Goal: Task Accomplishment & Management: Complete application form

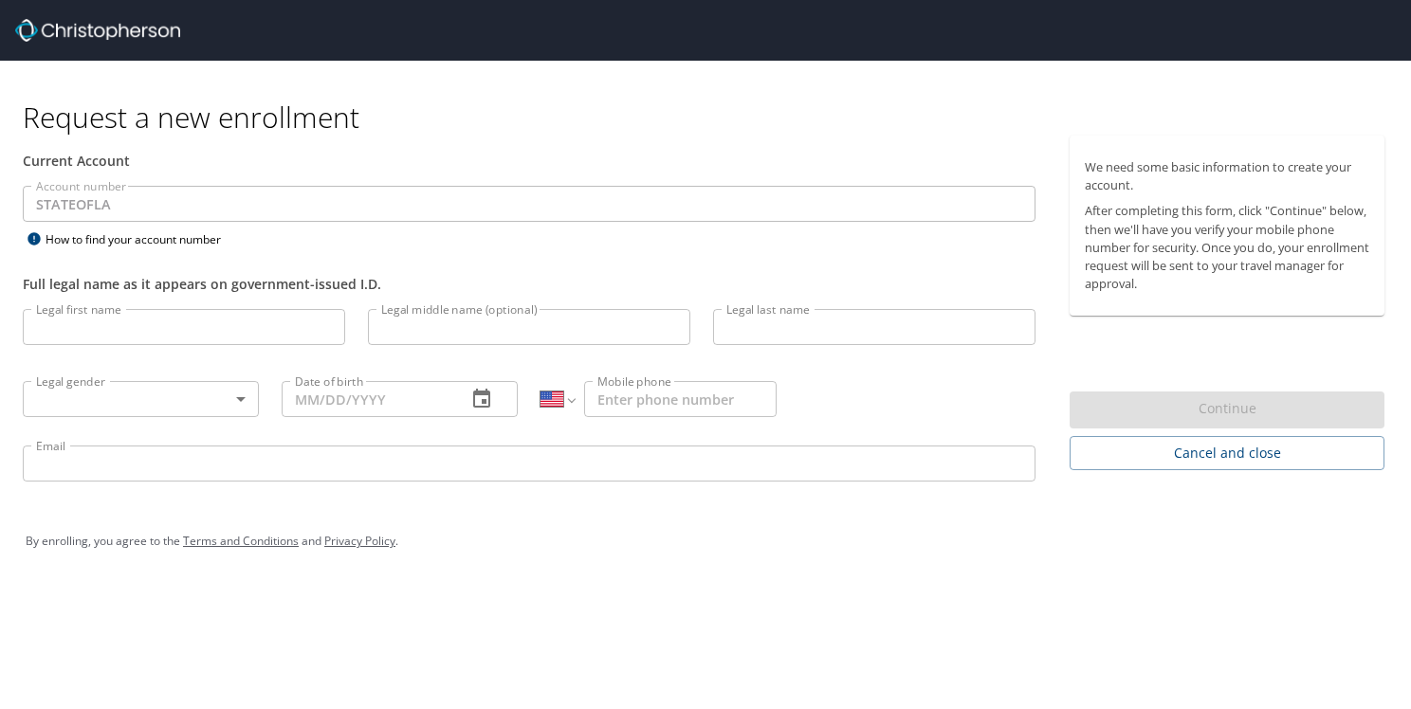
select select "US"
click at [67, 331] on input "Legal first name" at bounding box center [184, 327] width 322 height 36
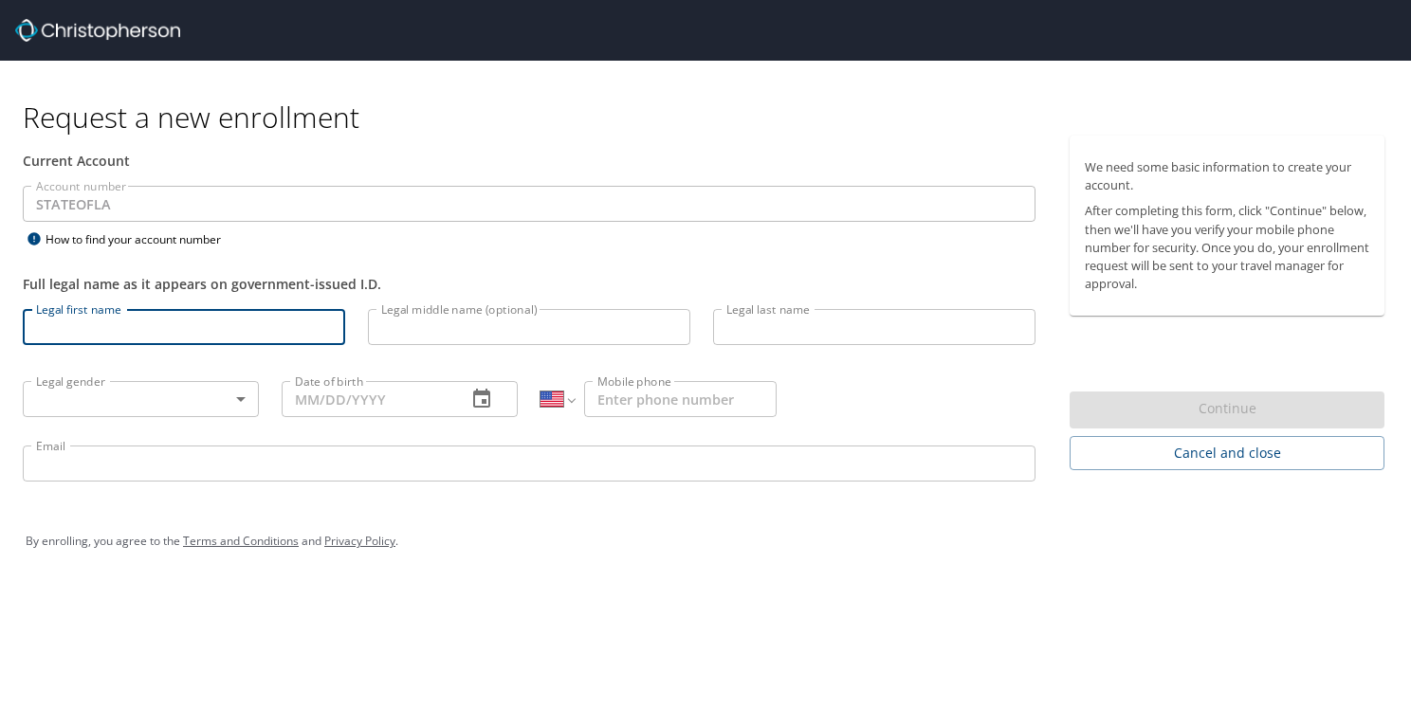
type input "[PERSON_NAME]"
type input "[DATE]"
type input "[PHONE_NUMBER]"
type input "[PERSON_NAME][EMAIL_ADDRESS][PERSON_NAME][DOMAIN_NAME]"
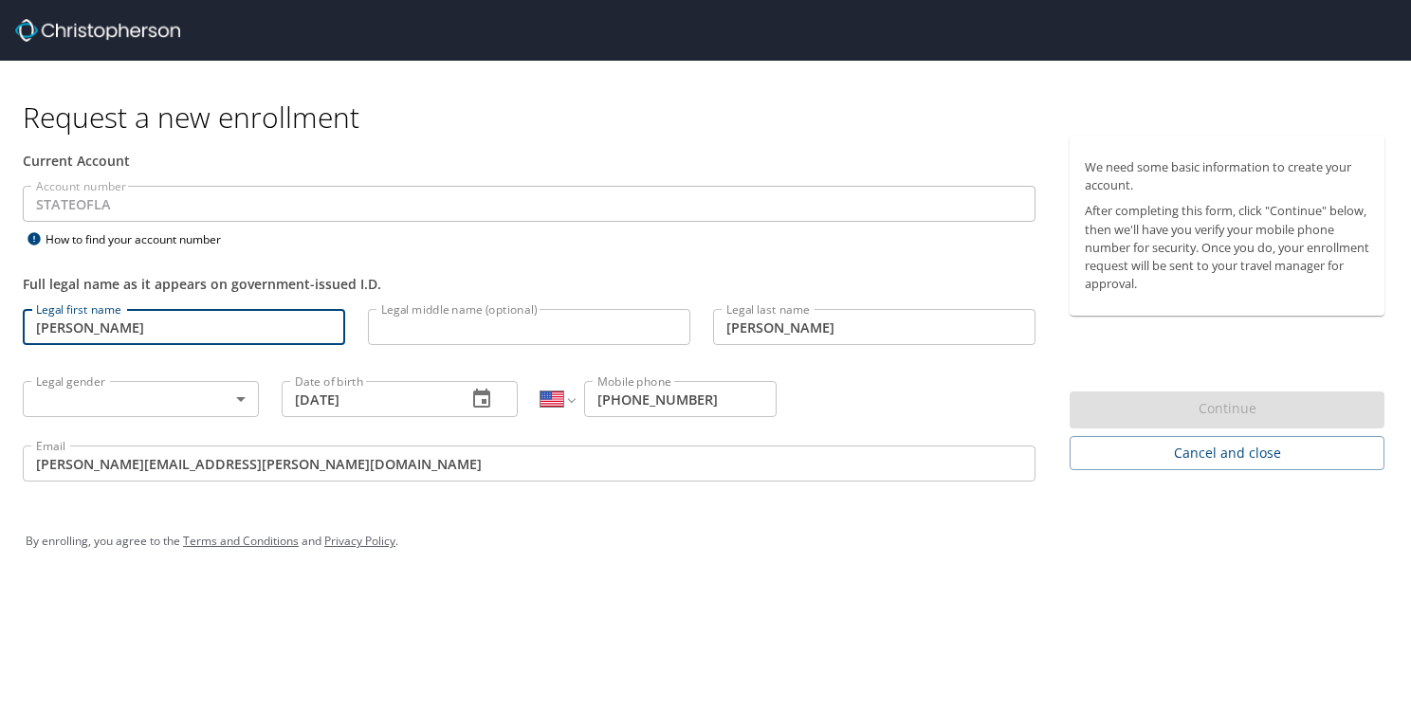
click at [244, 393] on body "Request a new enrollment Current Account Account number STATEOFLA Account numbe…" at bounding box center [705, 354] width 1411 height 709
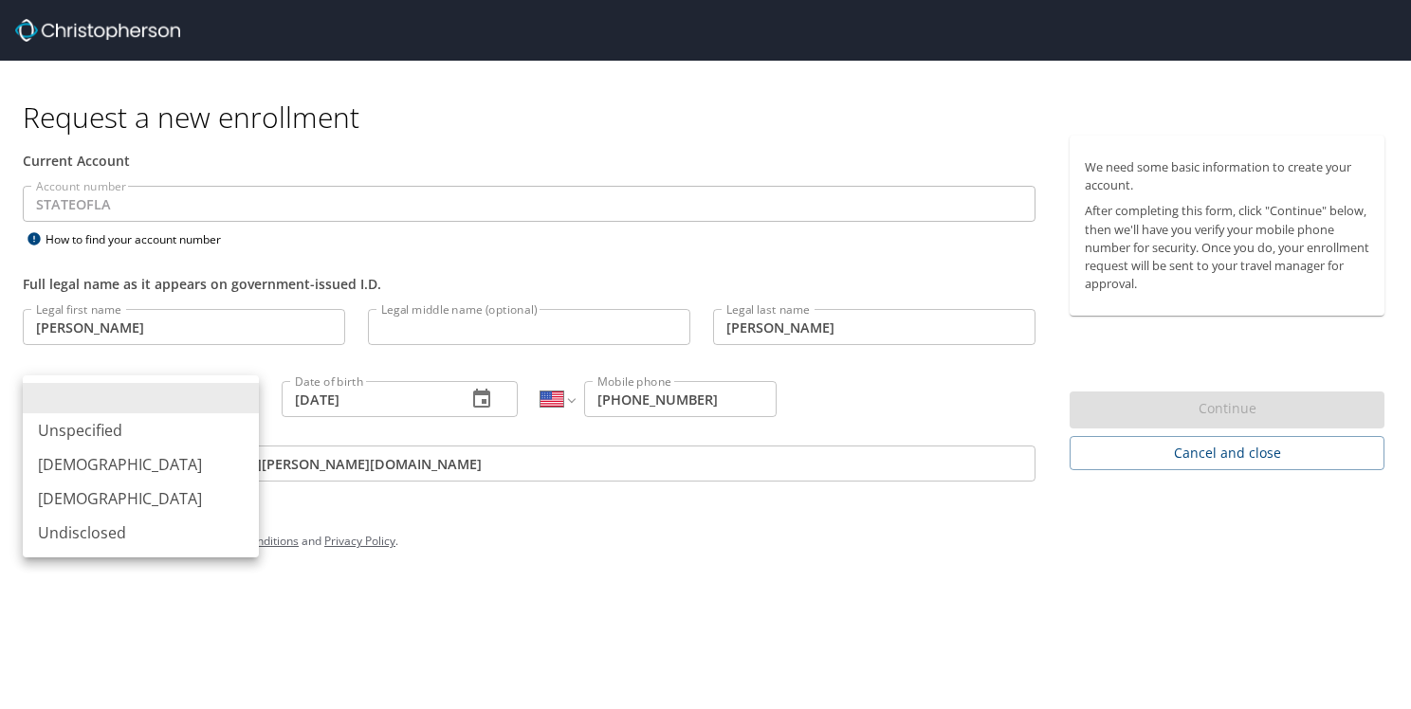
click at [76, 495] on li "[DEMOGRAPHIC_DATA]" at bounding box center [141, 499] width 236 height 34
type input "[DEMOGRAPHIC_DATA]"
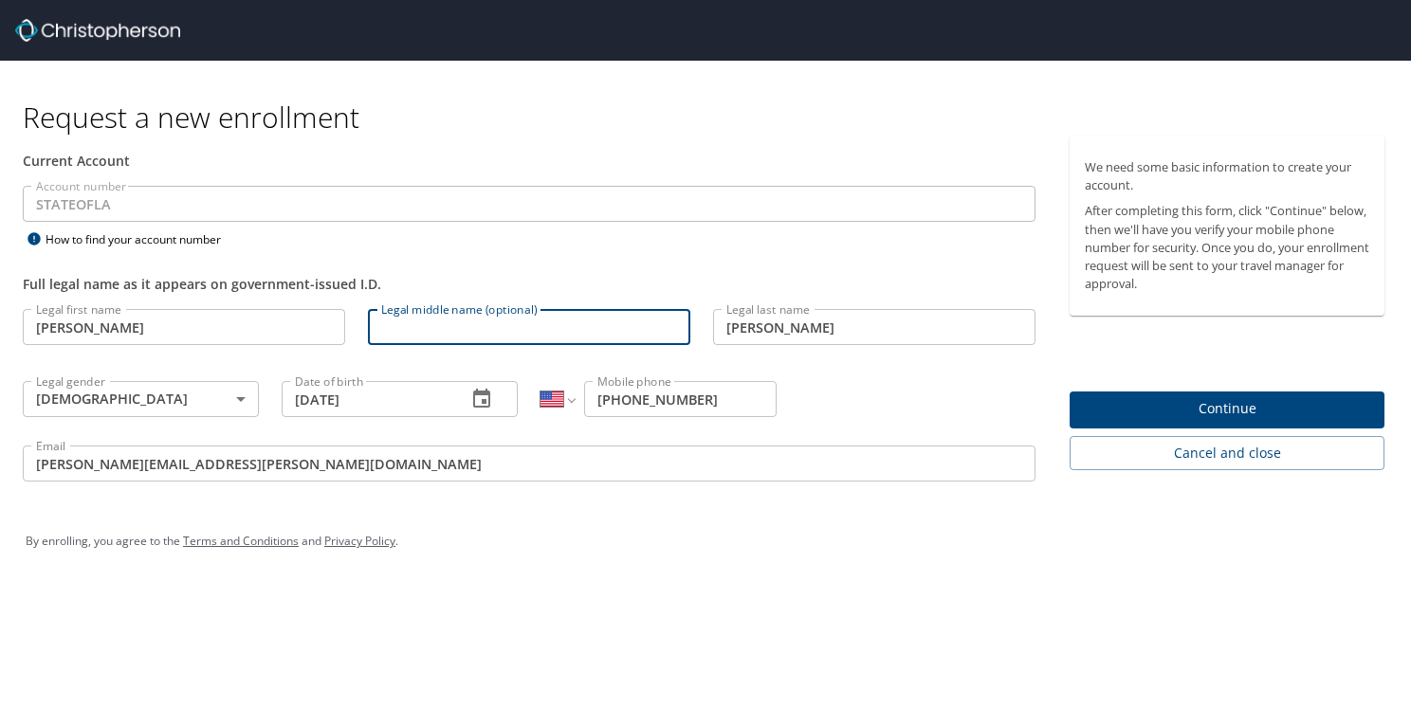
click at [434, 335] on input "Legal middle name (optional)" at bounding box center [529, 327] width 322 height 36
type input "[PERSON_NAME]"
click at [494, 473] on input "[PERSON_NAME][EMAIL_ADDRESS][PERSON_NAME][DOMAIN_NAME]" at bounding box center [529, 464] width 1012 height 36
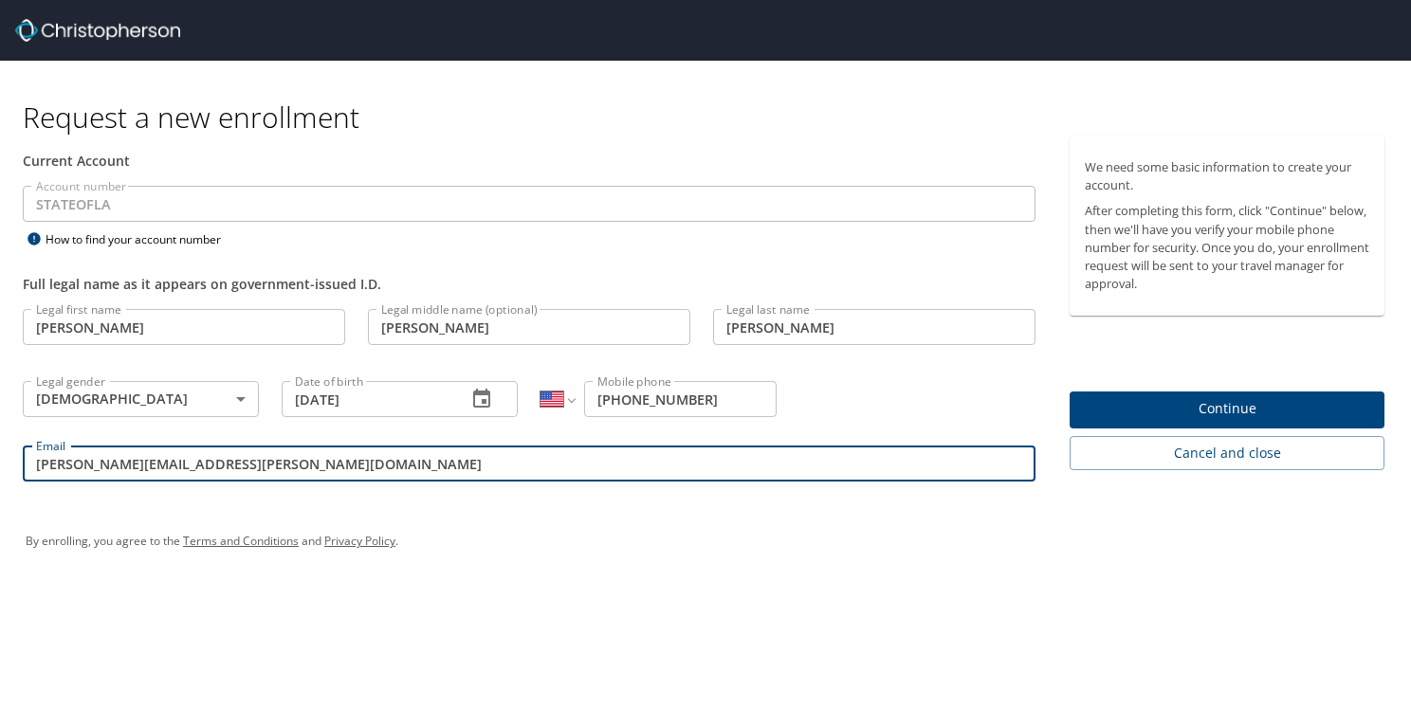
click at [544, 556] on div "By enrolling, you agree to the Terms and Conditions and Privacy Policy ." at bounding box center [705, 541] width 1359 height 47
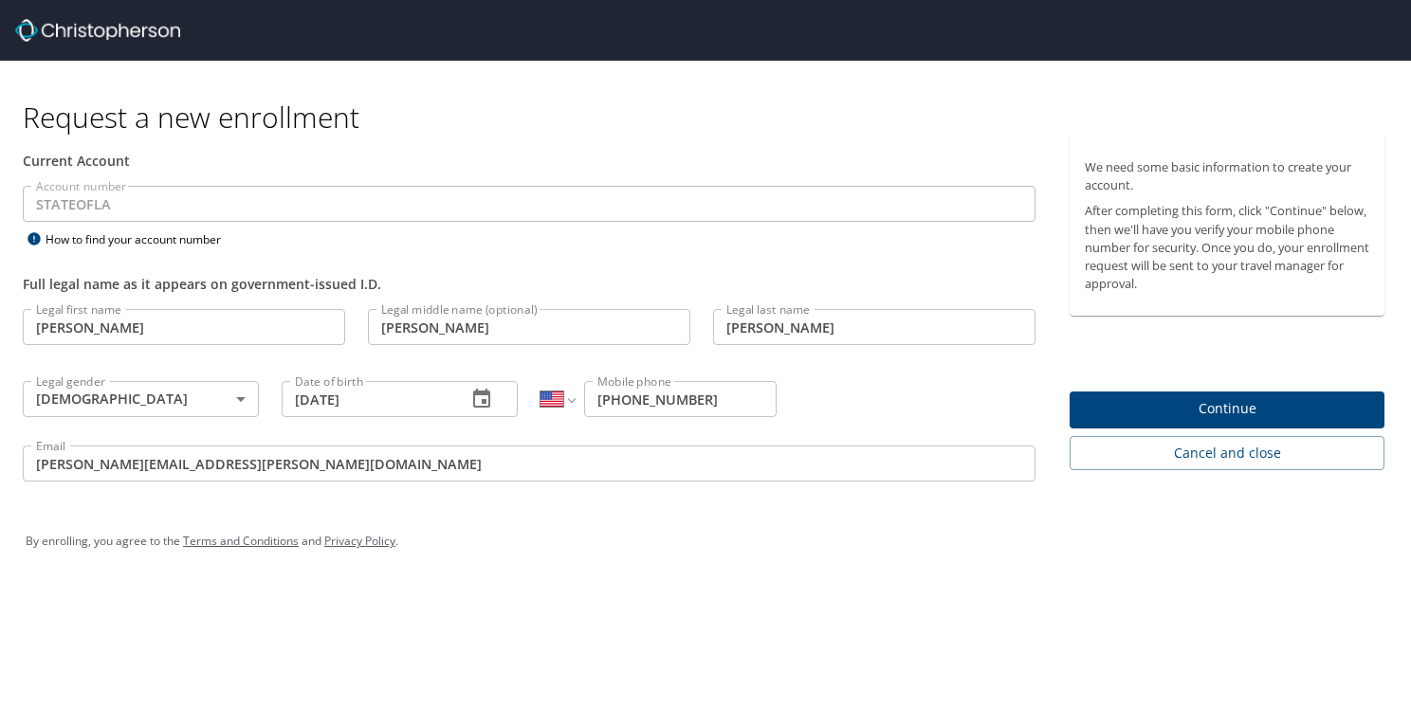
click at [1225, 400] on span "Continue" at bounding box center [1227, 409] width 284 height 24
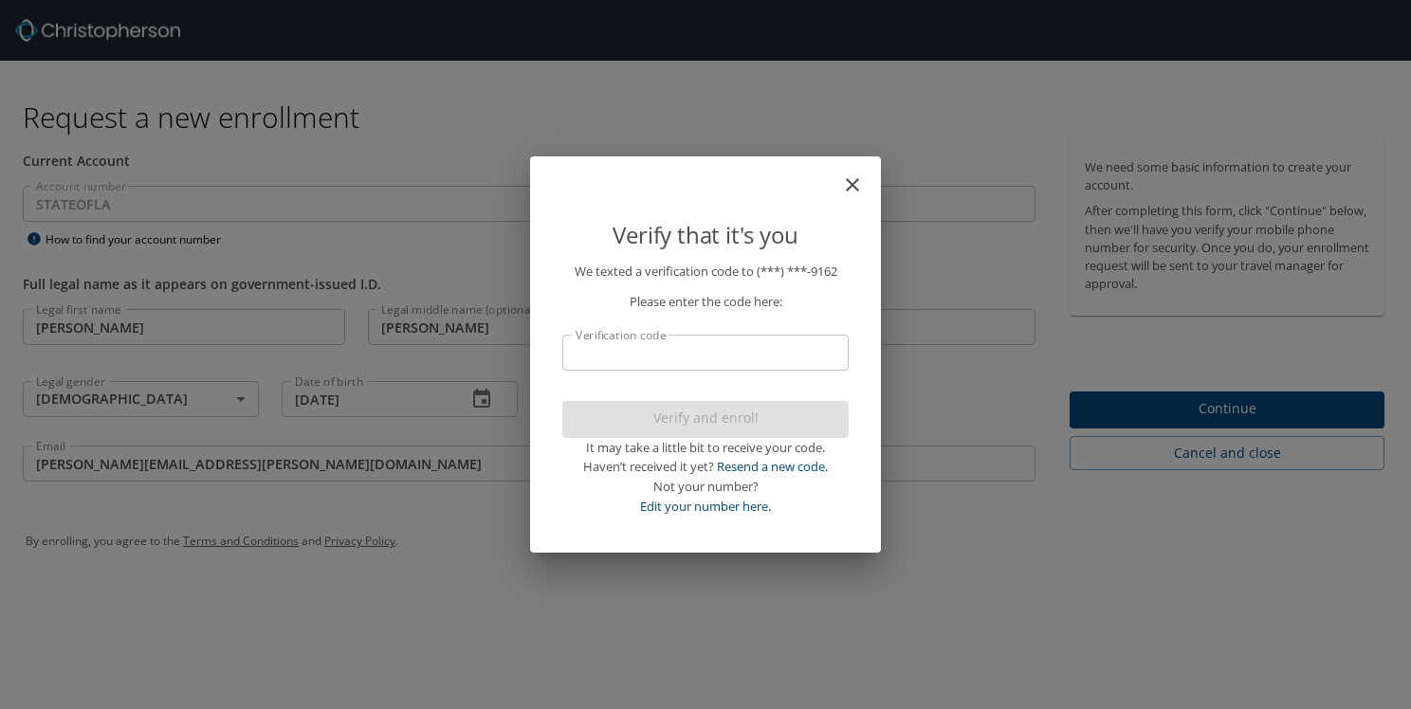
click at [653, 355] on input "Verification code" at bounding box center [705, 353] width 286 height 36
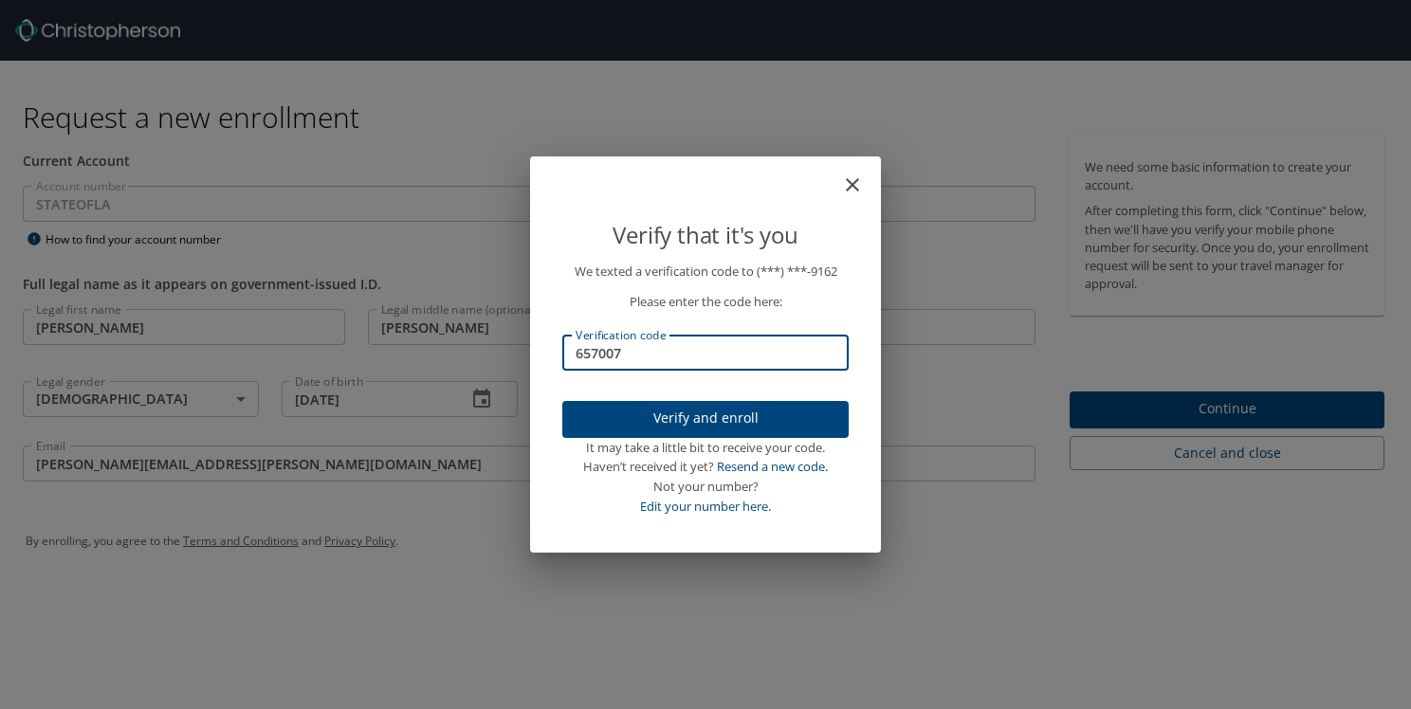
type input "657007"
click at [736, 419] on span "Verify and enroll" at bounding box center [705, 419] width 256 height 24
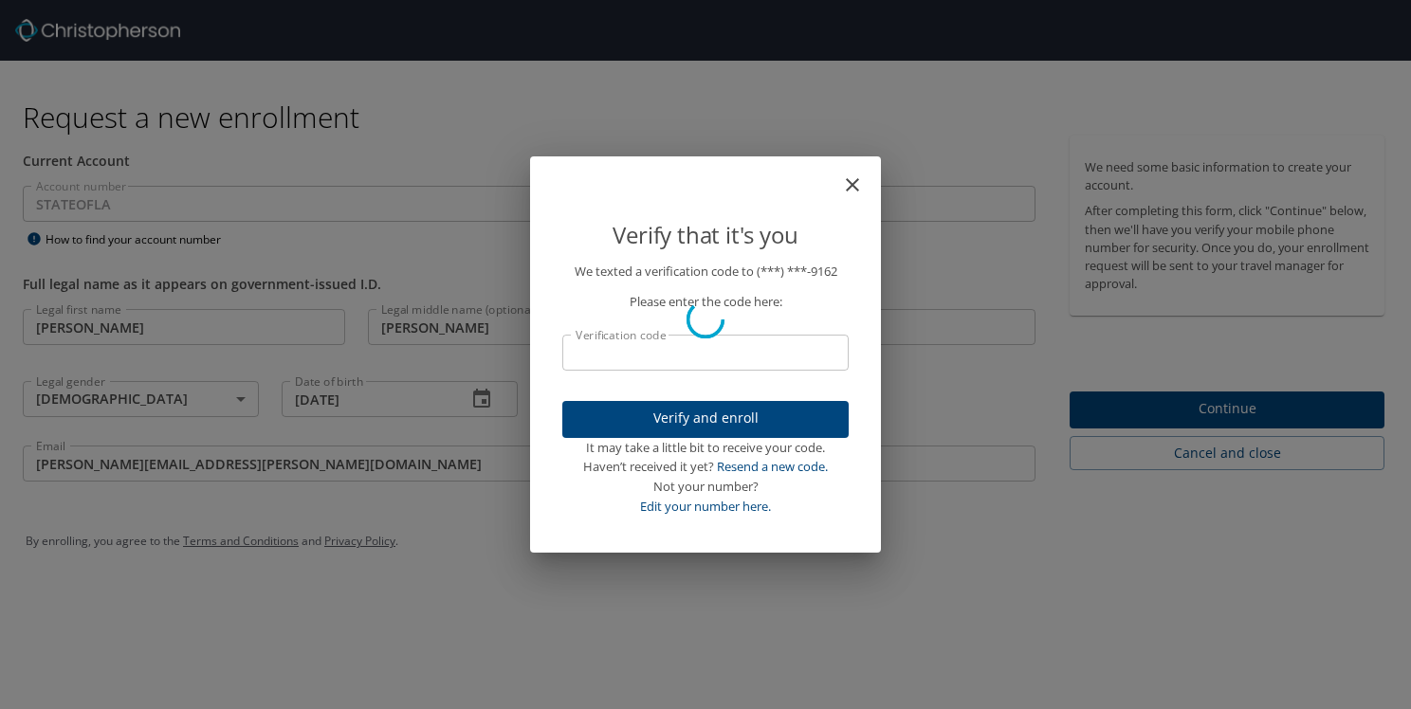
click at [1205, 406] on div "Verify that it's you We texted a verification code to (***) ***- 9162 Please en…" at bounding box center [705, 354] width 1411 height 709
click at [1210, 404] on div "Verify that it's you We texted a verification code to (***) ***- 9162 Please en…" at bounding box center [705, 354] width 1411 height 709
click at [702, 456] on div "It may take a little bit to receive your code." at bounding box center [705, 448] width 286 height 20
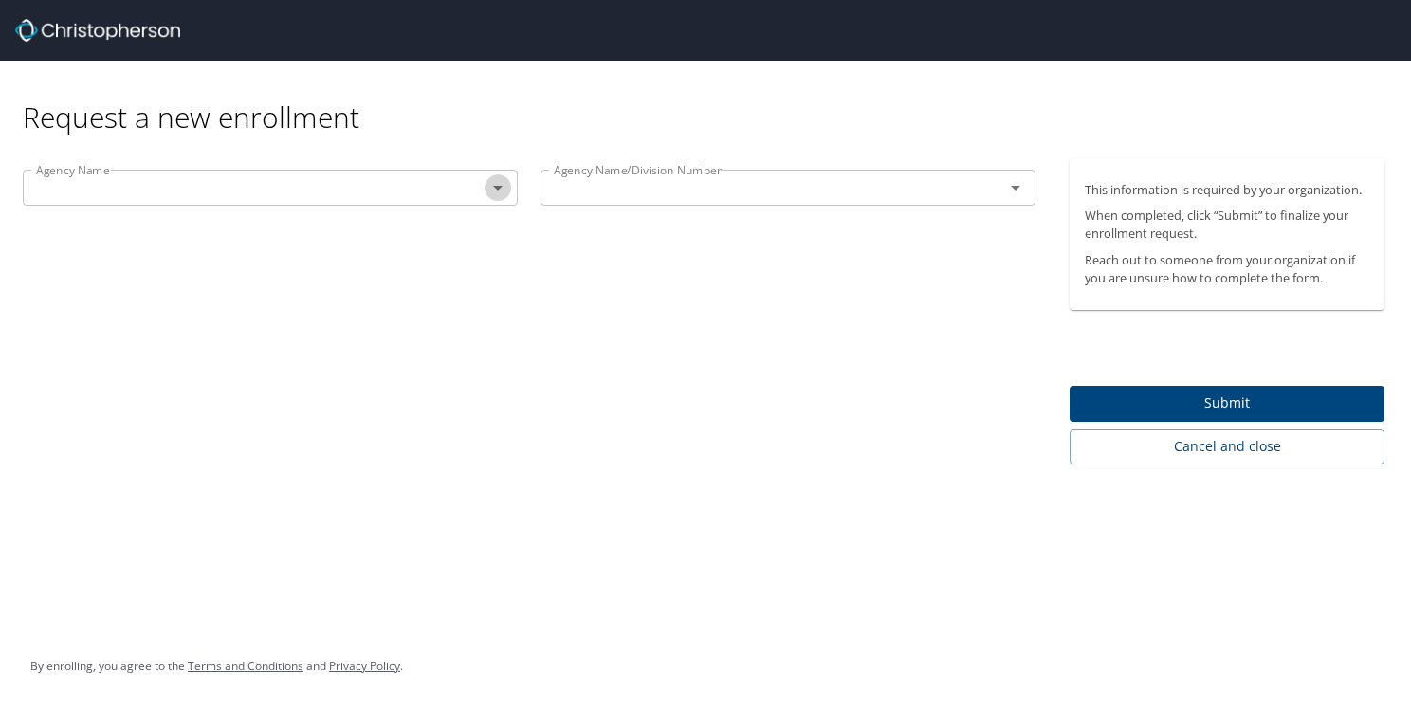
click at [501, 190] on icon "Open" at bounding box center [497, 187] width 23 height 23
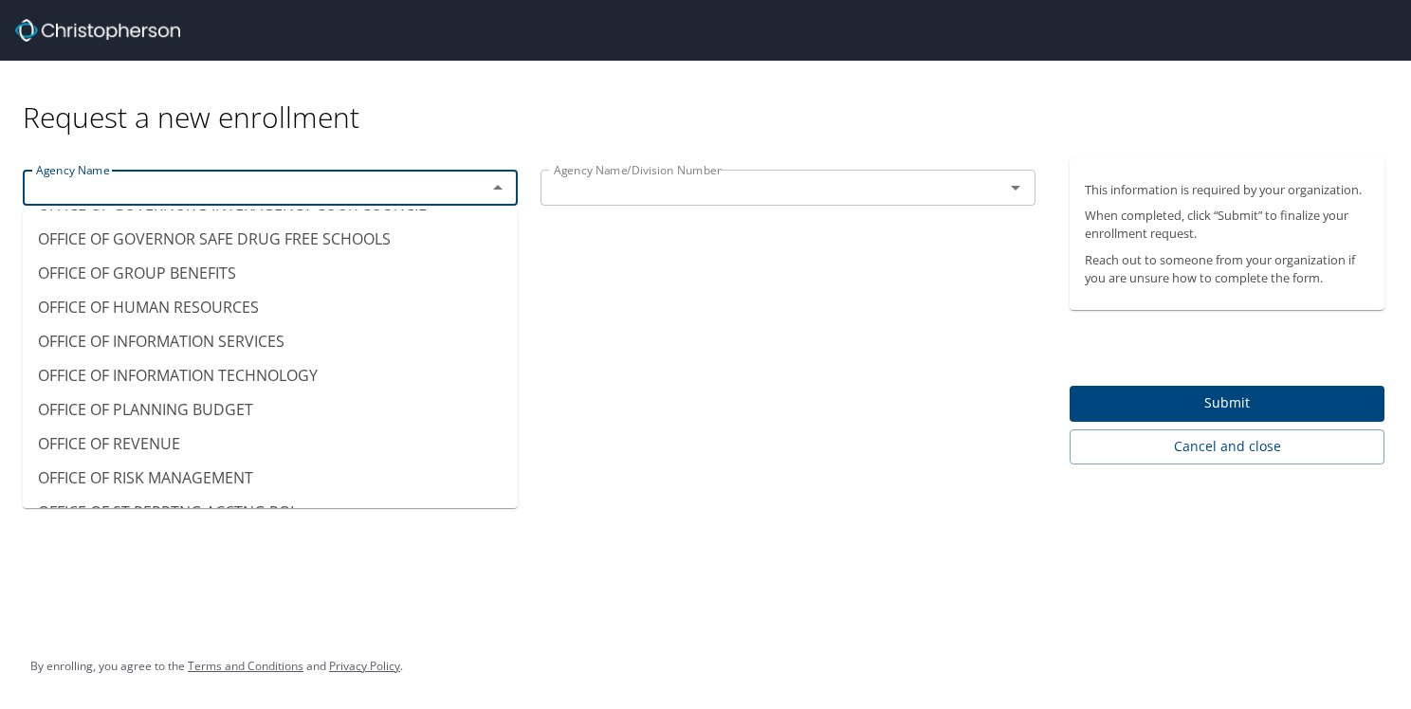
scroll to position [11471, 0]
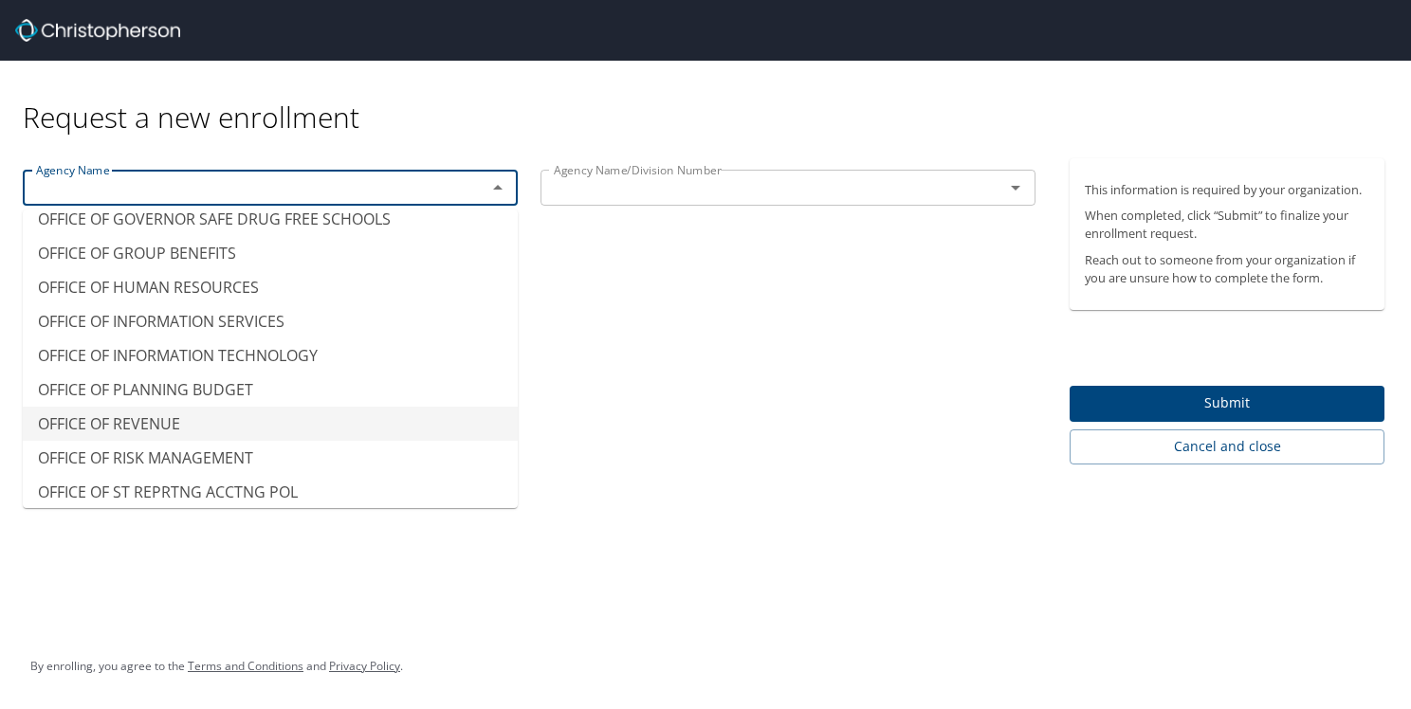
click at [160, 407] on li "OFFICE OF REVENUE" at bounding box center [270, 424] width 495 height 34
type input "OFFICE OF REVENUE"
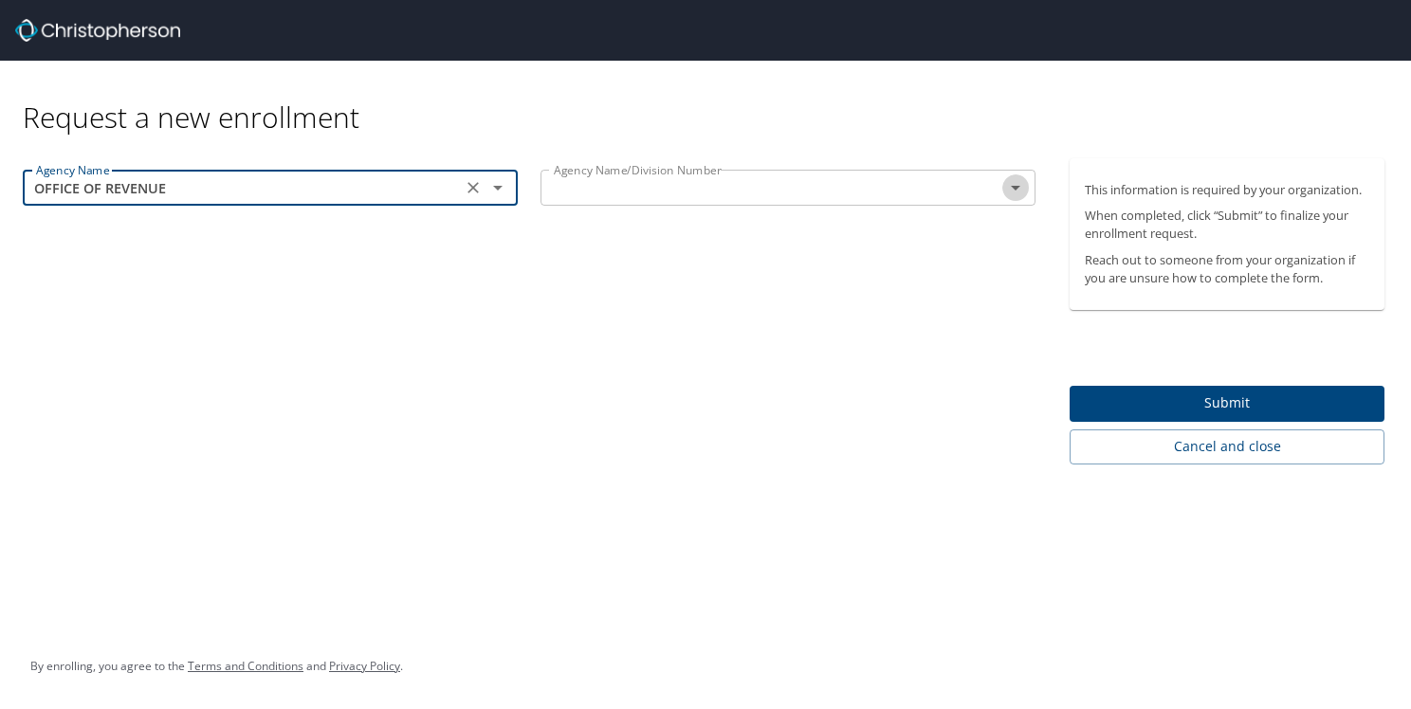
click at [1018, 190] on icon "Open" at bounding box center [1015, 187] width 23 height 23
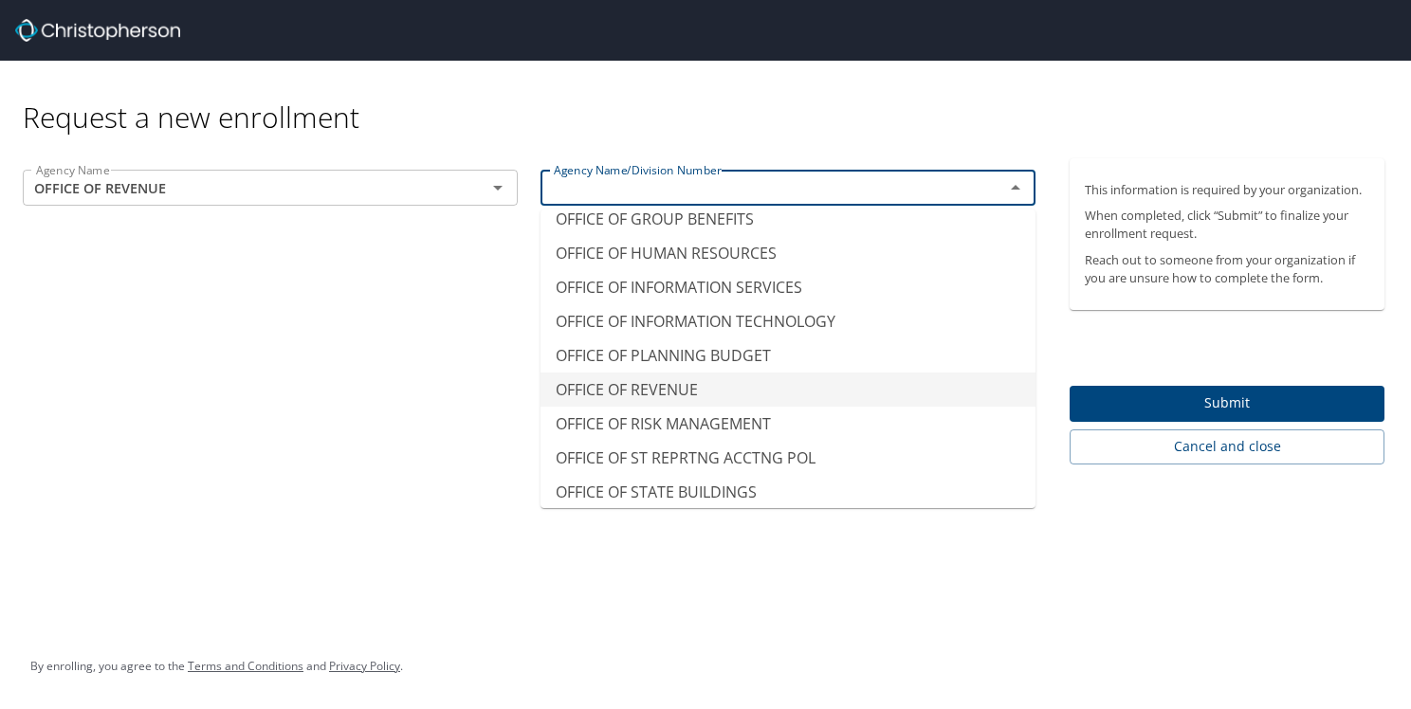
click at [739, 373] on li "OFFICE OF REVENUE" at bounding box center [787, 390] width 495 height 34
type input "OFFICE OF REVENUE"
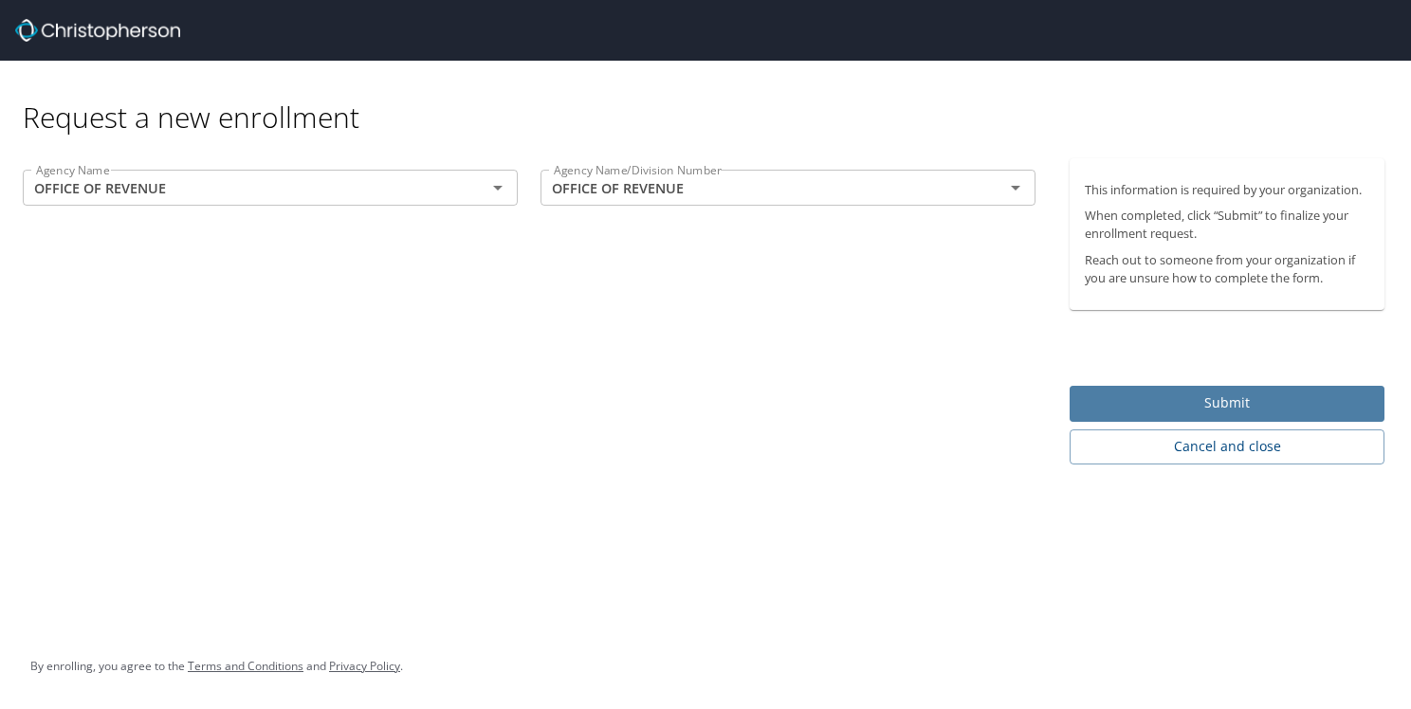
click at [1183, 396] on span "Submit" at bounding box center [1227, 404] width 284 height 24
